Goal: Navigation & Orientation: Understand site structure

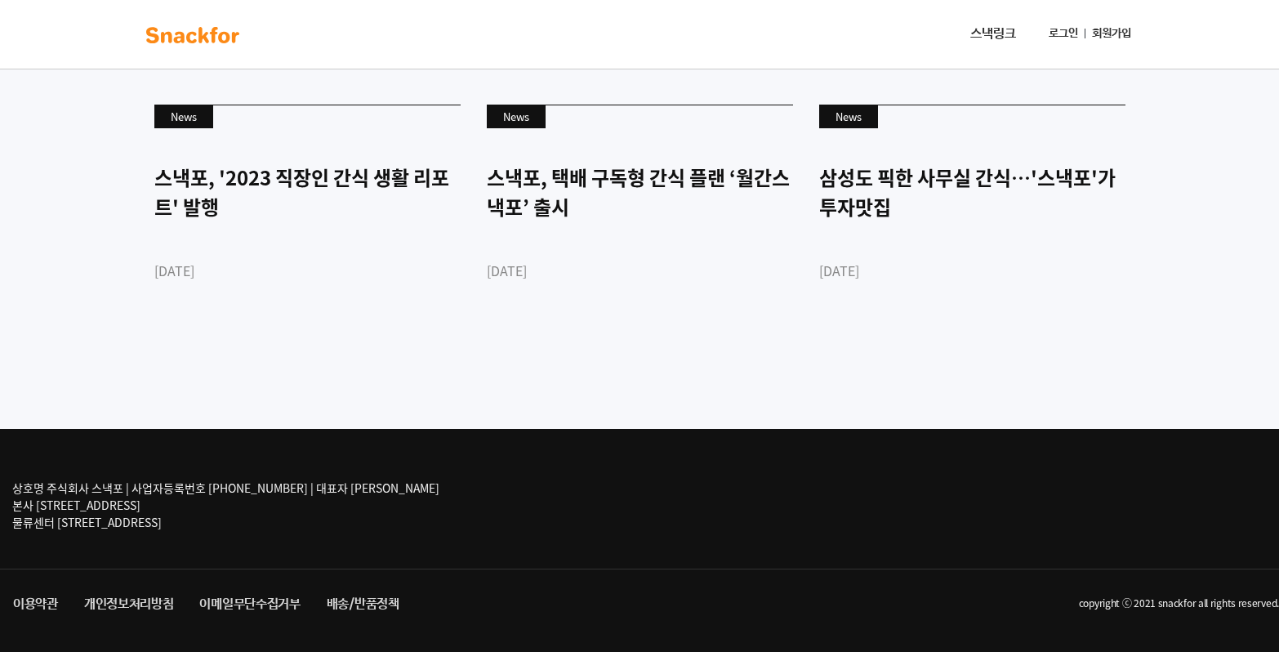
scroll to position [4039, 0]
click at [262, 547] on div "상호명 주식회사 스낵포 | 사업자등록번호 752-87-00835 | 대표자 이웅희 본사 서울 강남구 테헤란로20길 27, 3층 303호 물류센…" at bounding box center [639, 499] width 1279 height 140
drag, startPoint x: 41, startPoint y: 511, endPoint x: 408, endPoint y: 533, distance: 368.2
click at [408, 533] on div "상호명 주식회사 스낵포 | 사업자등록번호 [PHONE_NUMBER] | 대표자 [PERSON_NAME] 본사 [STREET_ADDRESS] 물…" at bounding box center [639, 499] width 1279 height 140
click at [411, 537] on div "상호명 주식회사 스낵포 | 사업자등록번호 [PHONE_NUMBER] | 대표자 [PERSON_NAME] 본사 [STREET_ADDRESS] 물…" at bounding box center [639, 499] width 1279 height 140
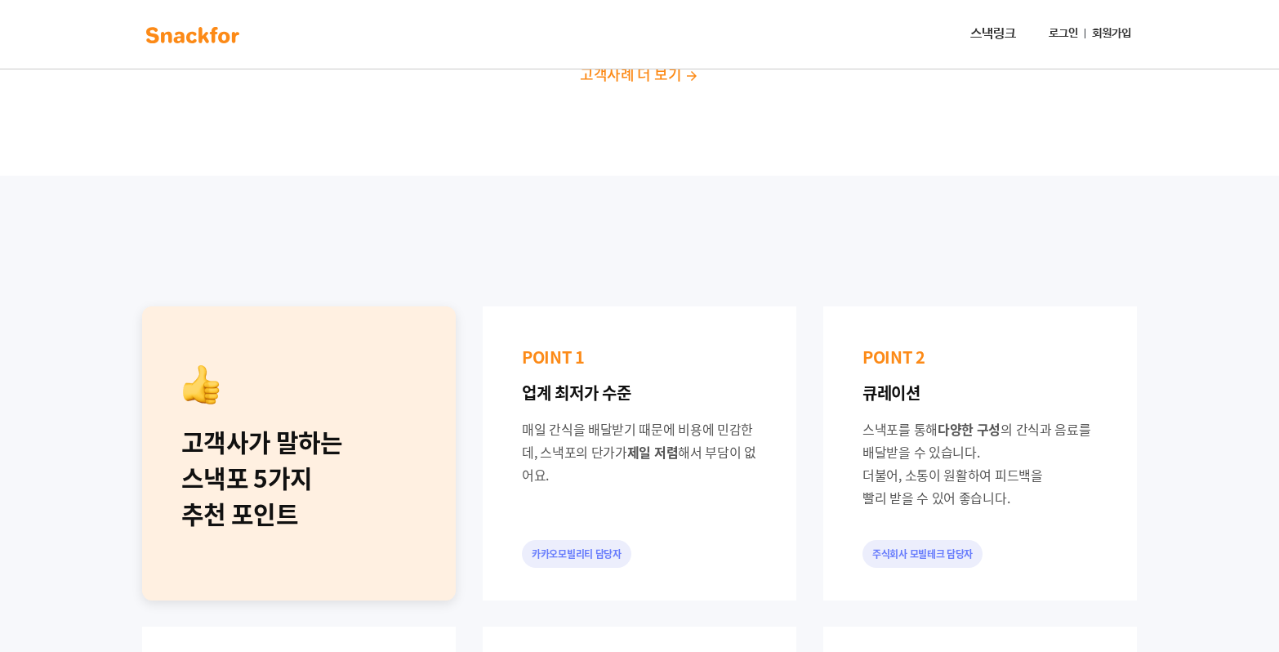
scroll to position [0, 0]
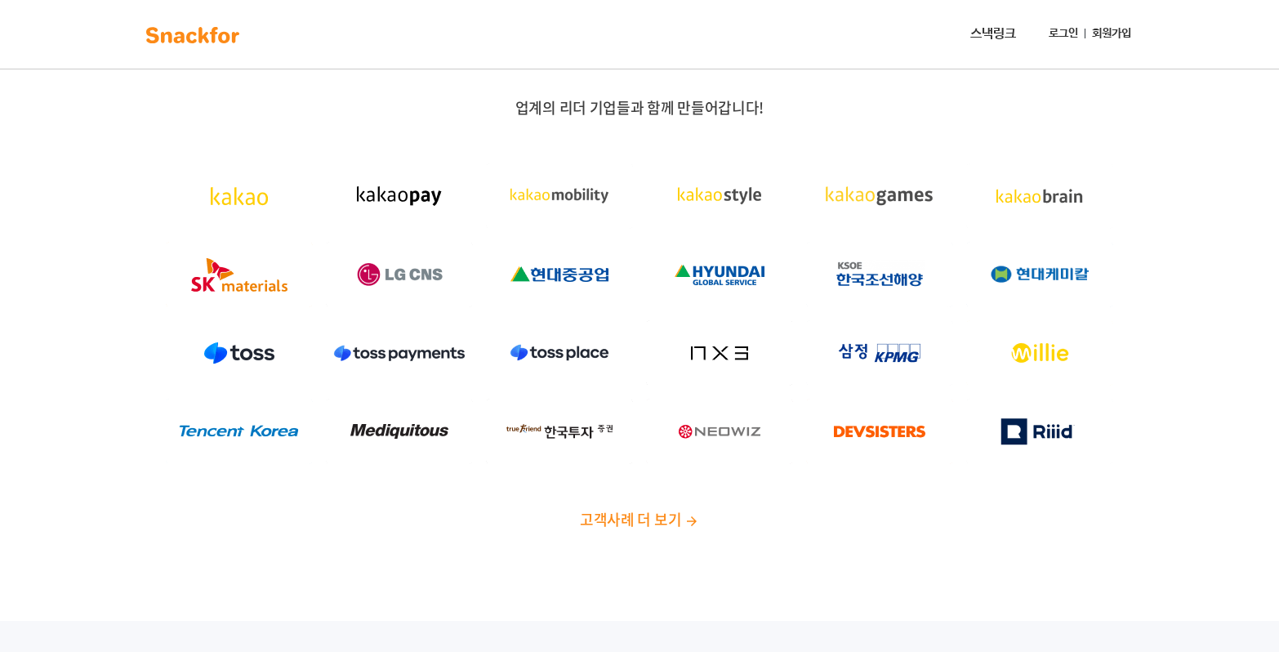
click at [1005, 36] on link "스낵링크" at bounding box center [993, 34] width 59 height 33
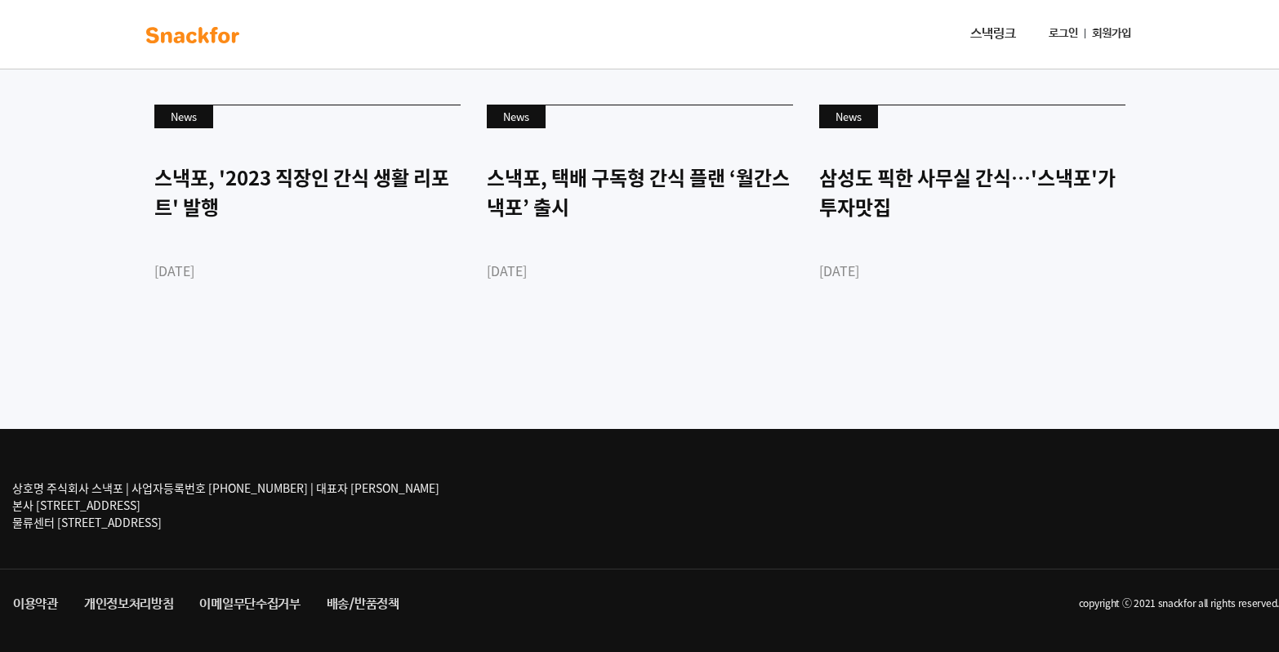
scroll to position [4039, 0]
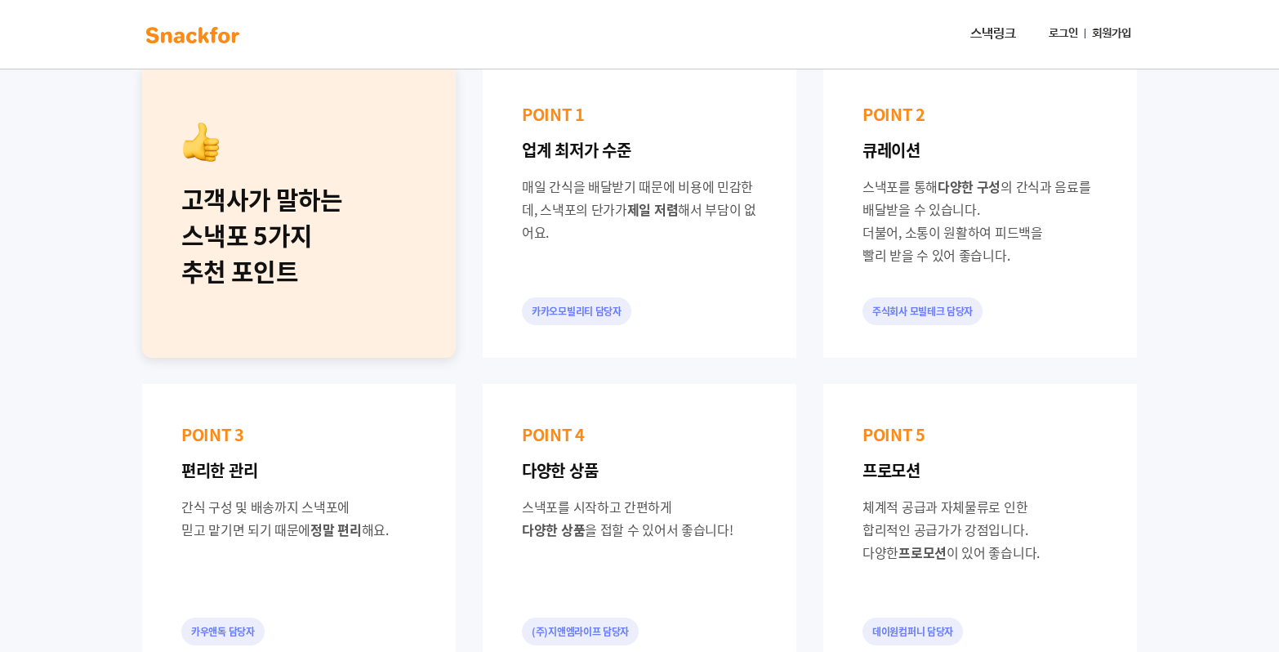
scroll to position [898, 0]
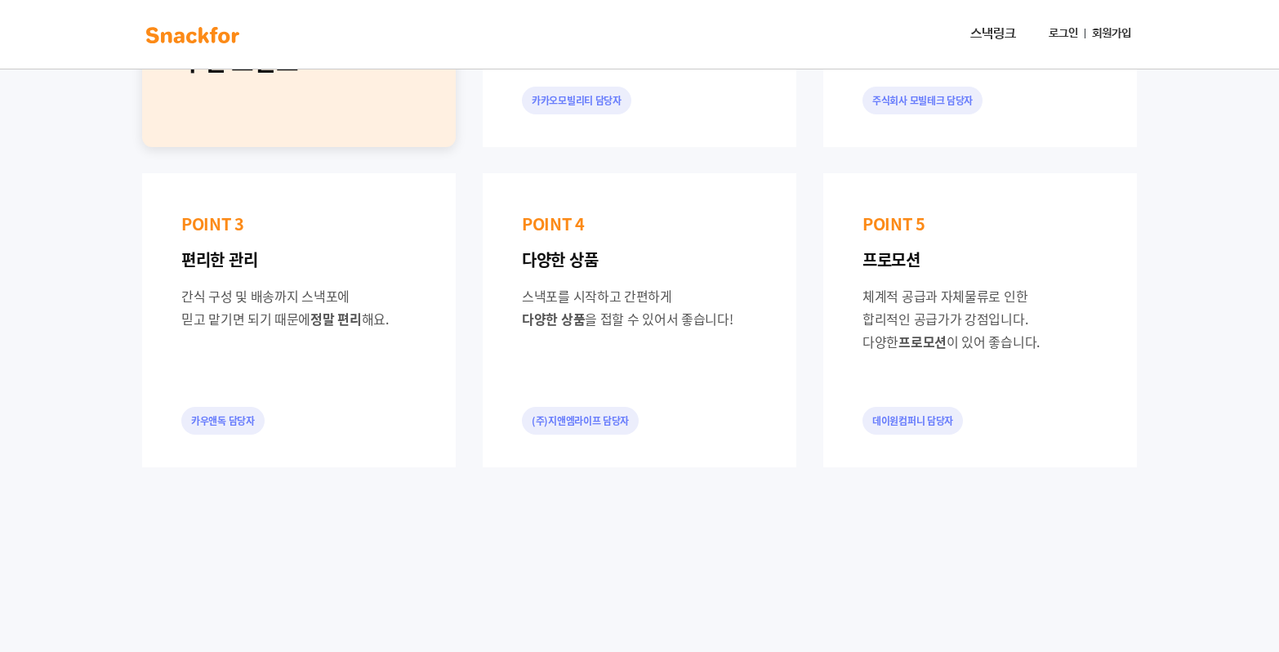
click at [1058, 38] on link "로그인" at bounding box center [1063, 34] width 42 height 30
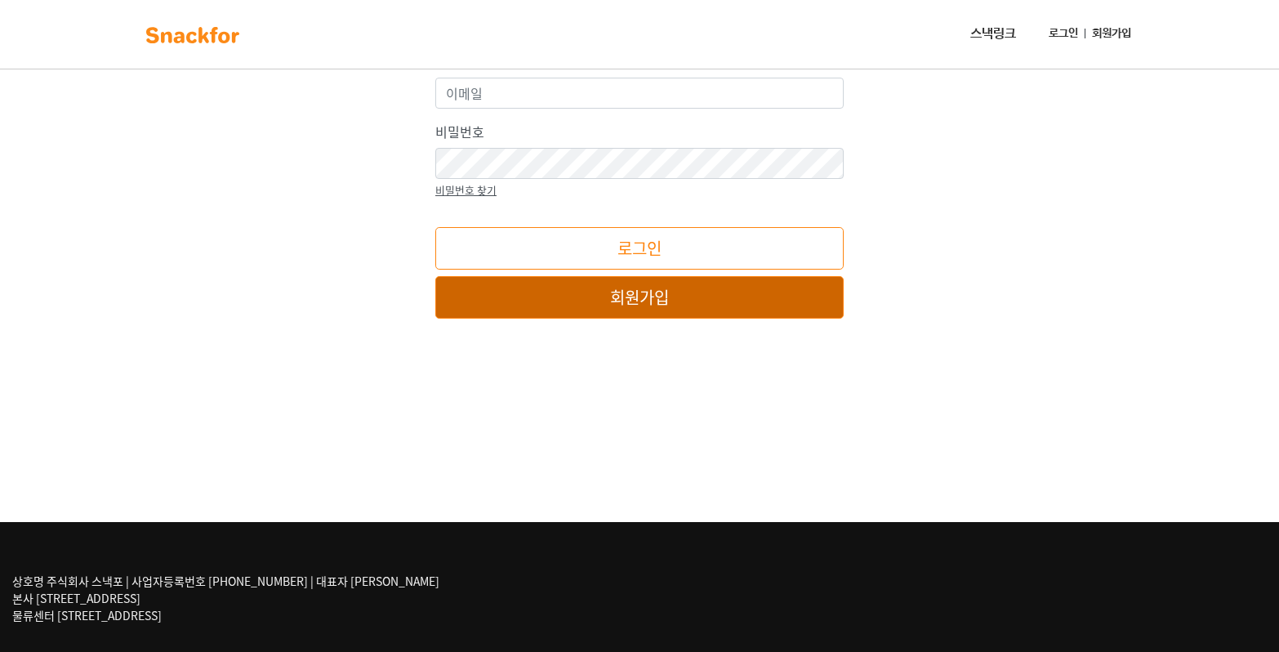
scroll to position [261, 0]
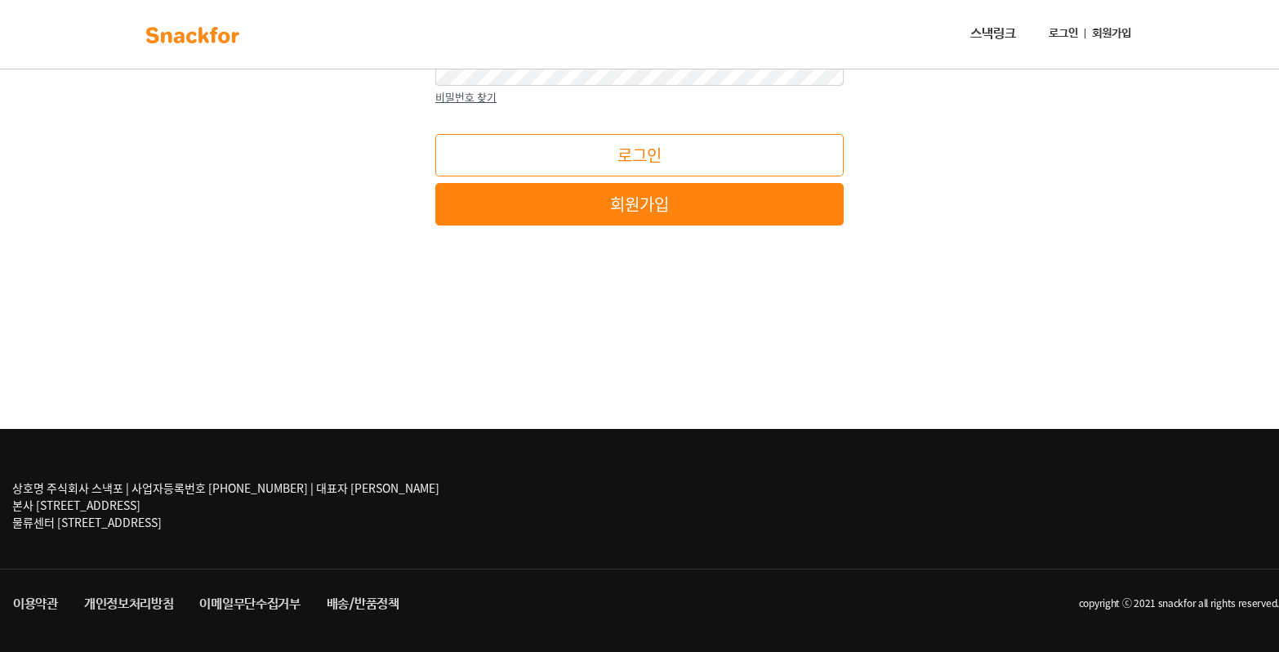
click at [178, 531] on div "상호명 주식회사 스낵포 | 사업자등록번호 [PHONE_NUMBER] | 대표자 [PERSON_NAME] 본사 [STREET_ADDRESS] 물…" at bounding box center [245, 505] width 466 height 78
click at [265, 492] on p "상호명 주식회사 스낵포 | 사업자등록번호 [PHONE_NUMBER] | 대표자 [PERSON_NAME] 본사 [STREET_ADDRESS] 물…" at bounding box center [225, 504] width 427 height 51
drag, startPoint x: 546, startPoint y: 546, endPoint x: 457, endPoint y: 550, distance: 89.1
click at [515, 546] on div "상호명 주식회사 스낵포 | 사업자등록번호 [PHONE_NUMBER] | 대표자 [PERSON_NAME] 본사 [STREET_ADDRESS] 물…" at bounding box center [639, 499] width 1279 height 140
click at [60, 616] on link "이용약관" at bounding box center [35, 604] width 71 height 29
